Goal: Browse casually

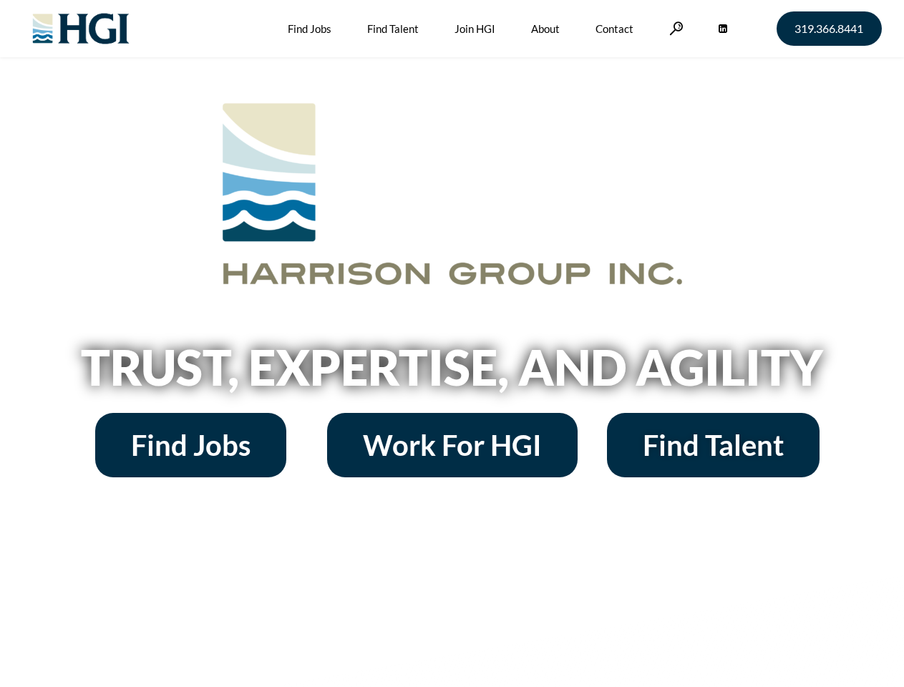
click at [452, 344] on h2 "Trust, Expertise, and Agility" at bounding box center [452, 367] width 816 height 49
click at [674, 28] on link at bounding box center [676, 28] width 14 height 14
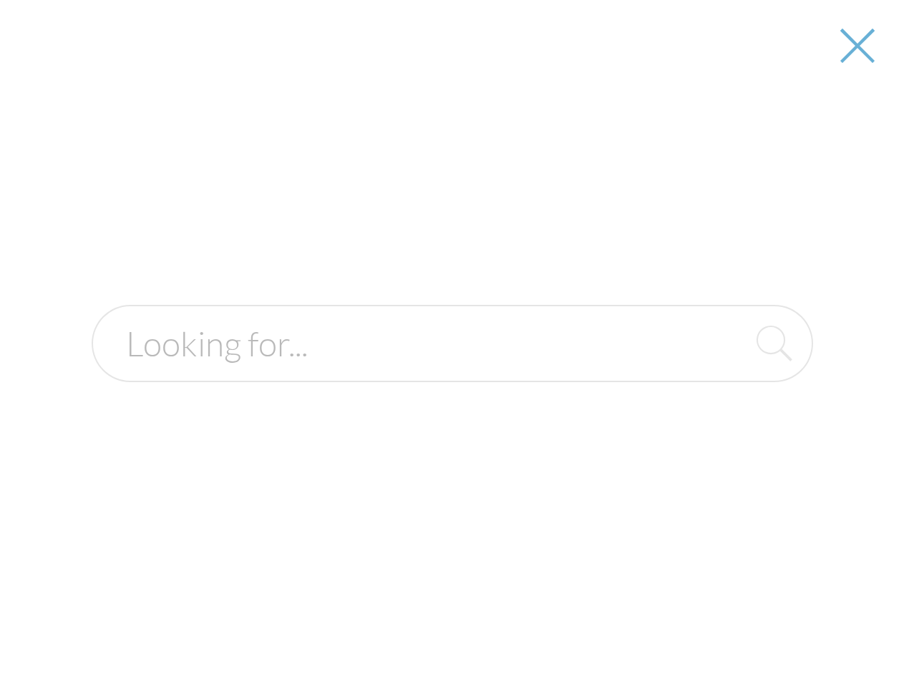
click at [452, 372] on h2 "Trust, Expertise, and Agility" at bounding box center [452, 367] width 816 height 49
